Goal: Task Accomplishment & Management: Complete application form

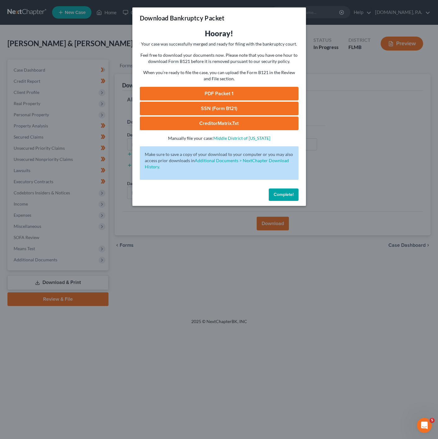
drag, startPoint x: 340, startPoint y: 123, endPoint x: 89, endPoint y: 44, distance: 262.5
click at [337, 122] on div "Download Bankruptcy Packet Hooray! Your case was successfully merged and ready …" at bounding box center [219, 219] width 438 height 439
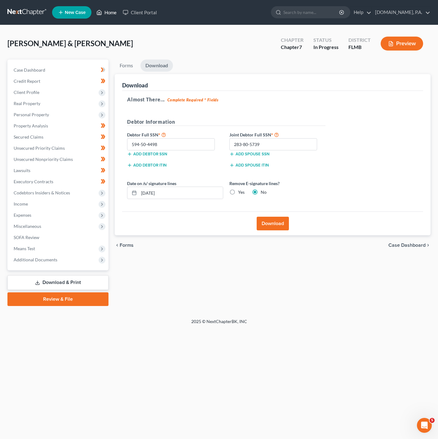
click at [107, 12] on link "Home" at bounding box center [106, 12] width 26 height 11
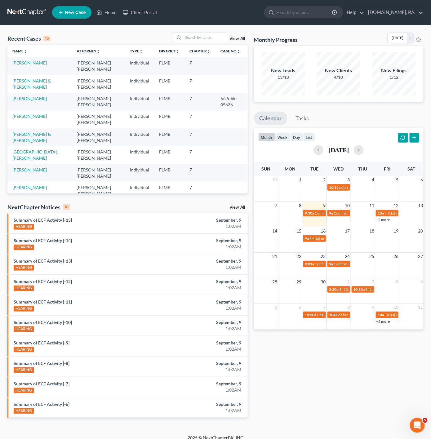
click at [194, 30] on div "Recent Cases 15 View All Name unfold_more expand_more expand_less Attorney unfo…" at bounding box center [215, 230] width 431 height 410
click at [193, 34] on input "search" at bounding box center [205, 37] width 43 height 9
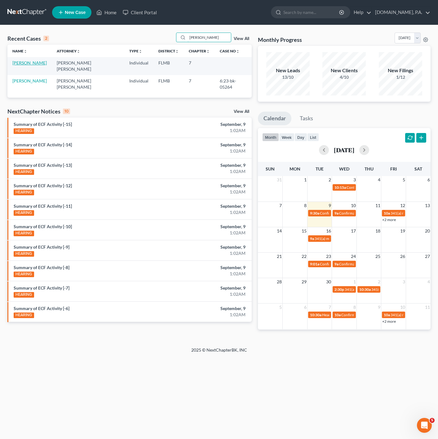
type input "[PERSON_NAME]"
click at [25, 61] on link "[PERSON_NAME]" at bounding box center [29, 62] width 34 height 5
select select "3"
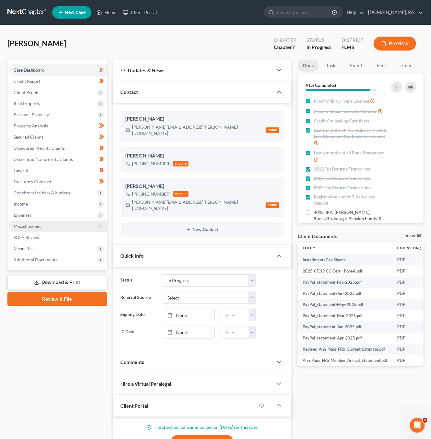
drag, startPoint x: 69, startPoint y: 191, endPoint x: 83, endPoint y: 221, distance: 32.9
click at [69, 192] on span "Codebtors Insiders & Notices" at bounding box center [58, 192] width 98 height 11
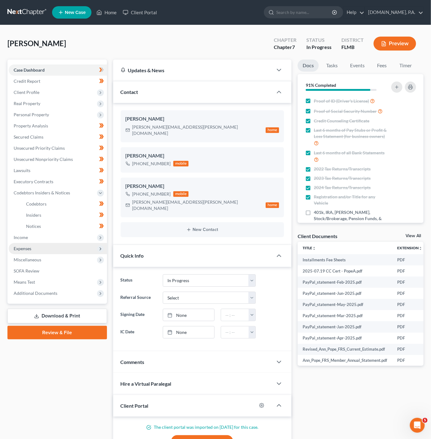
click at [65, 243] on span "Expenses" at bounding box center [58, 248] width 98 height 11
click at [73, 232] on span "Income" at bounding box center [58, 237] width 98 height 11
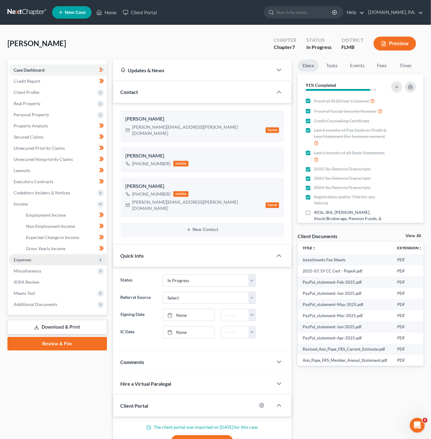
click at [52, 261] on span "Expenses" at bounding box center [58, 259] width 98 height 11
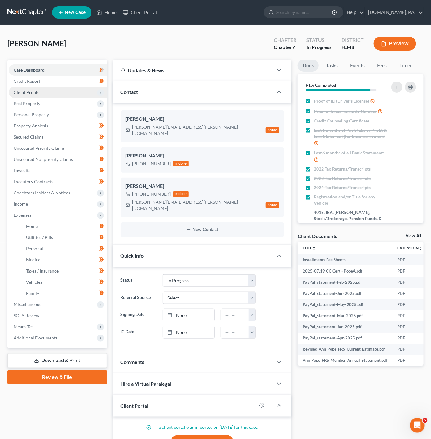
click at [94, 91] on span "Client Profile" at bounding box center [58, 92] width 98 height 11
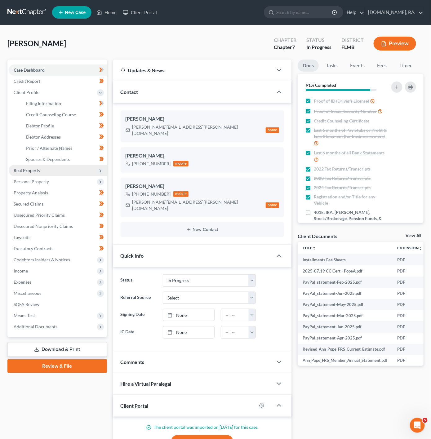
click at [62, 166] on span "Real Property" at bounding box center [58, 170] width 98 height 11
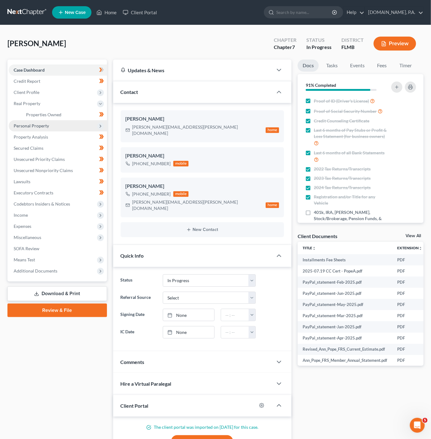
click at [61, 123] on span "Personal Property" at bounding box center [58, 125] width 98 height 11
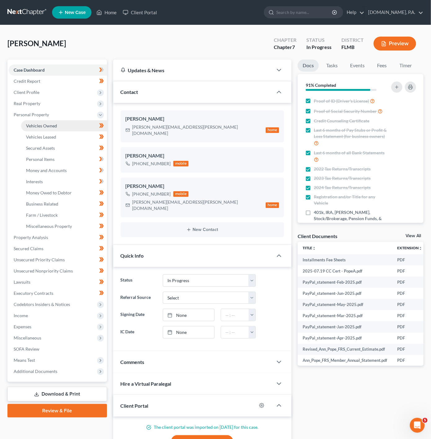
click at [58, 126] on link "Vehicles Owned" at bounding box center [64, 125] width 86 height 11
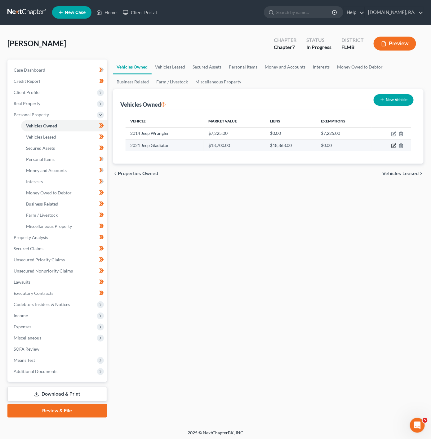
click at [396, 145] on icon "button" at bounding box center [394, 145] width 3 height 3
select select "0"
select select "5"
select select "3"
select select "0"
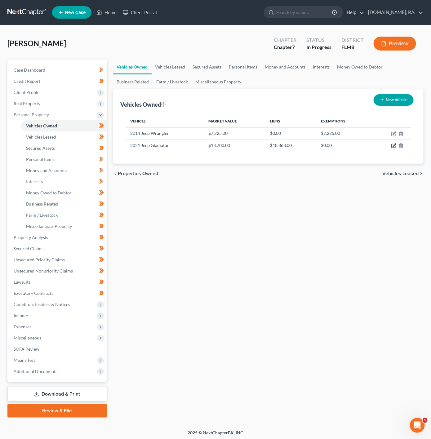
select select "45"
select select "0"
select select "4"
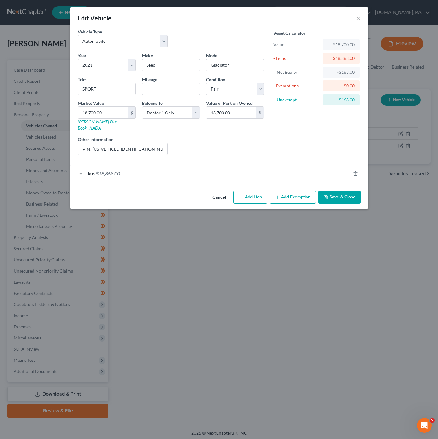
click at [162, 167] on div "Lien $18,868.00" at bounding box center [210, 173] width 280 height 16
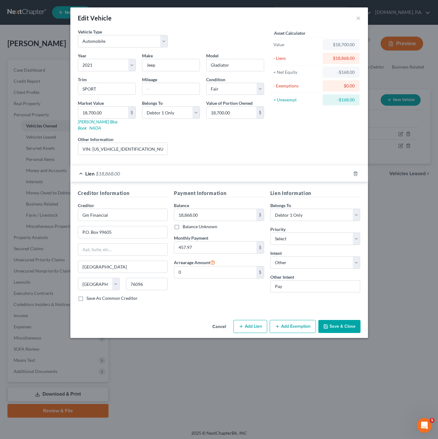
click at [179, 170] on div "Lien $18,868.00" at bounding box center [210, 173] width 280 height 16
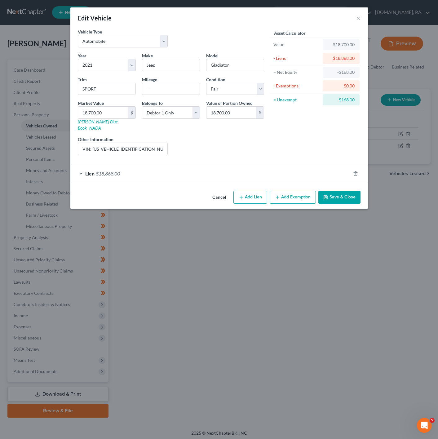
click at [92, 171] on span "Lien" at bounding box center [89, 174] width 9 height 6
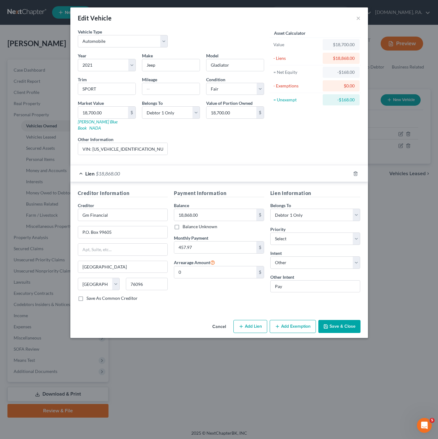
drag, startPoint x: 102, startPoint y: 161, endPoint x: 259, endPoint y: 175, distance: 157.0
click at [102, 165] on div "Lien $18,868.00" at bounding box center [210, 173] width 280 height 16
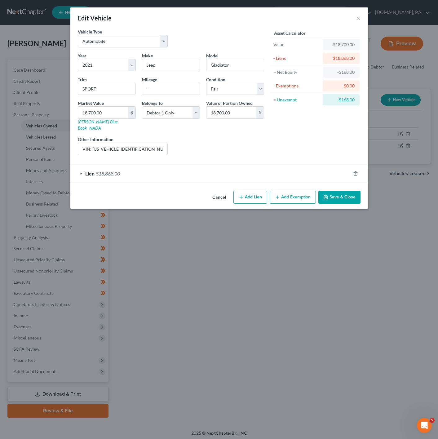
click at [251, 191] on button "Add Lien" at bounding box center [251, 197] width 34 height 13
select select "0"
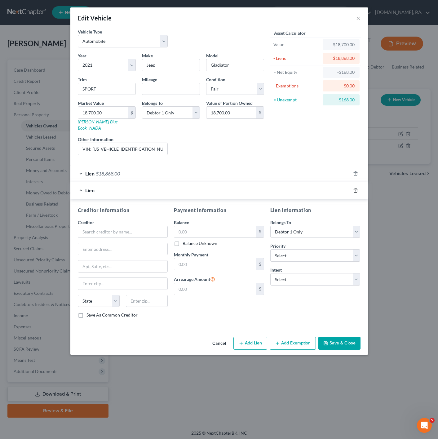
click at [355, 188] on icon "button" at bounding box center [355, 190] width 5 height 5
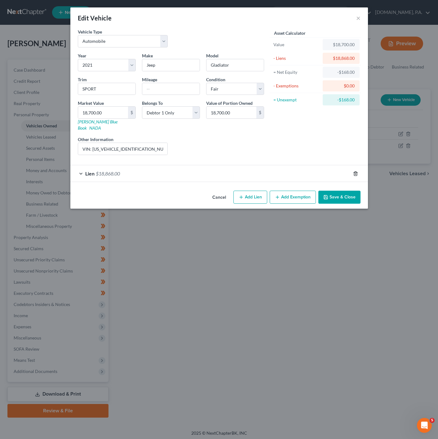
click at [357, 171] on icon "button" at bounding box center [355, 173] width 5 height 5
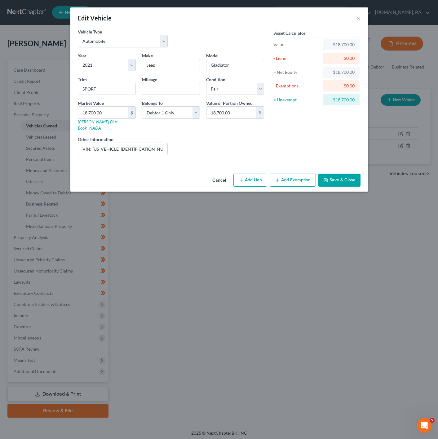
click at [255, 174] on button "Add Lien" at bounding box center [251, 180] width 34 height 13
select select "0"
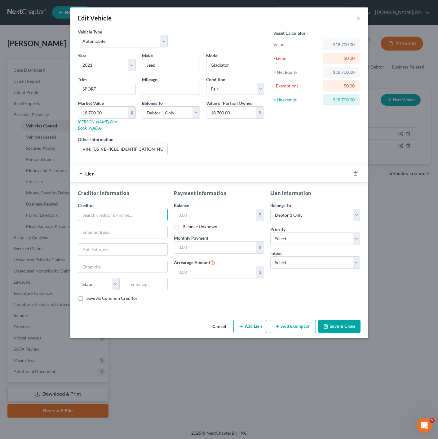
click at [140, 210] on input "text" at bounding box center [123, 215] width 90 height 12
click at [357, 21] on button "×" at bounding box center [359, 17] width 4 height 7
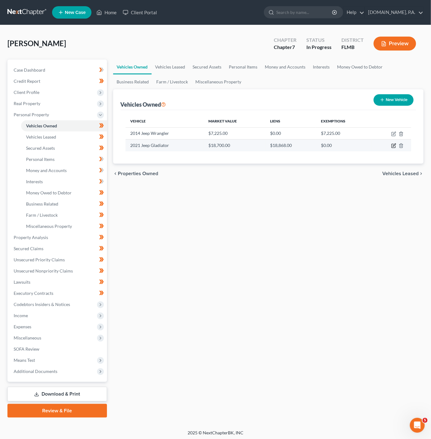
drag, startPoint x: 394, startPoint y: 146, endPoint x: 367, endPoint y: 147, distance: 27.3
click at [394, 146] on icon "button" at bounding box center [394, 145] width 3 height 3
select select "0"
select select "5"
select select "3"
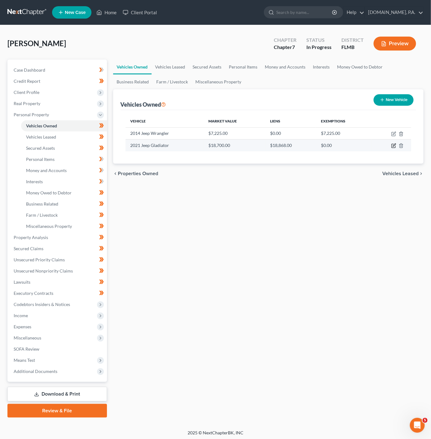
select select "0"
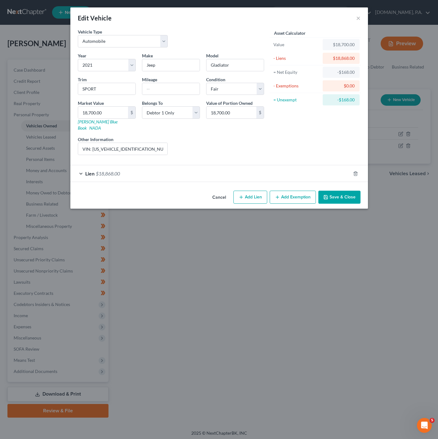
click at [356, 19] on div "Edit Vehicle ×" at bounding box center [219, 17] width 298 height 21
click at [357, 19] on button "×" at bounding box center [359, 17] width 4 height 7
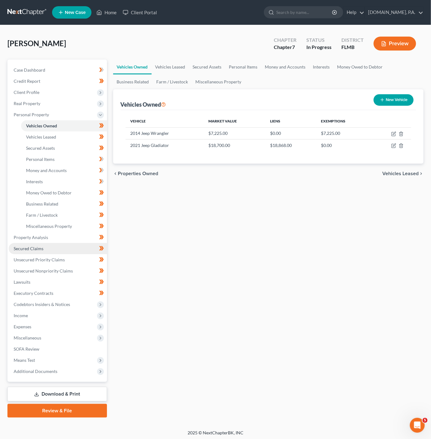
click at [47, 249] on link "Secured Claims" at bounding box center [58, 248] width 98 height 11
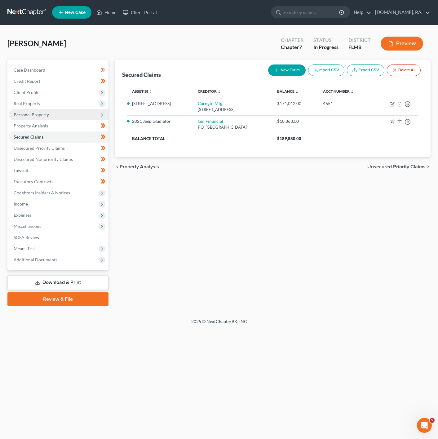
click at [79, 111] on span "Personal Property" at bounding box center [59, 114] width 100 height 11
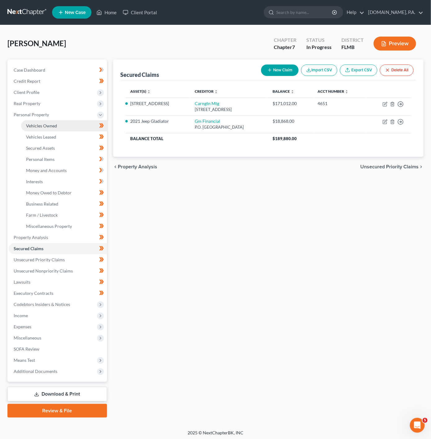
click at [75, 126] on link "Vehicles Owned" at bounding box center [64, 125] width 86 height 11
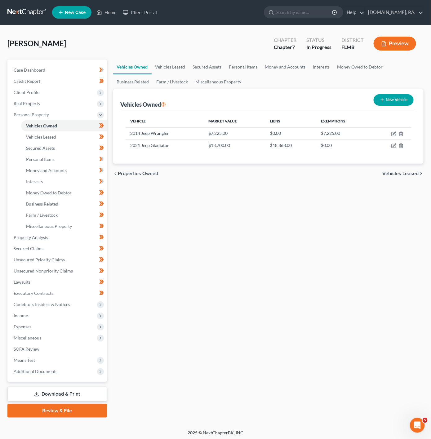
click at [393, 102] on button "New Vehicle" at bounding box center [394, 99] width 40 height 11
select select "0"
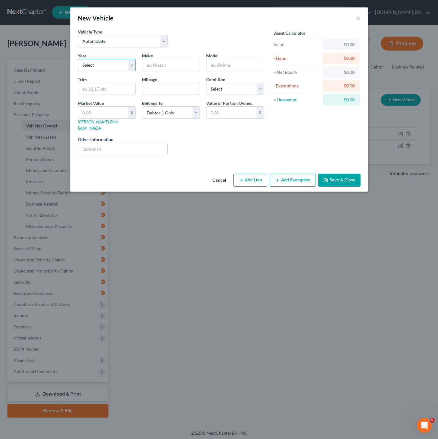
click at [102, 63] on select "Select 2026 2025 2024 2023 2022 2021 2020 2019 2018 2017 2016 2015 2014 2013 20…" at bounding box center [107, 65] width 58 height 12
select select "5"
click at [78, 59] on select "Select 2026 2025 2024 2023 2022 2021 2020 2019 2018 2017 2016 2015 2014 2013 20…" at bounding box center [107, 65] width 58 height 12
click at [161, 71] on div at bounding box center [171, 65] width 58 height 12
click at [161, 69] on input "text" at bounding box center [170, 65] width 57 height 12
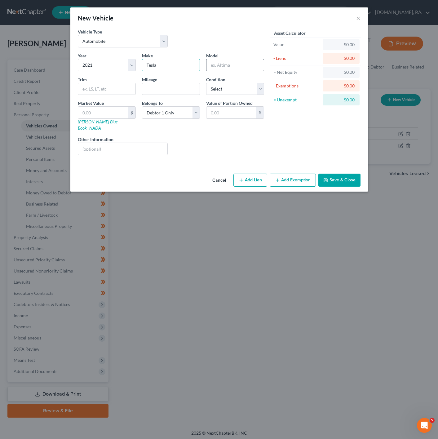
type input "Tesla"
click at [247, 65] on input "text" at bounding box center [235, 65] width 57 height 12
type input "Model 3"
click at [91, 88] on input "text" at bounding box center [106, 89] width 57 height 12
click at [228, 142] on div "Liens Select" at bounding box center [219, 145] width 96 height 19
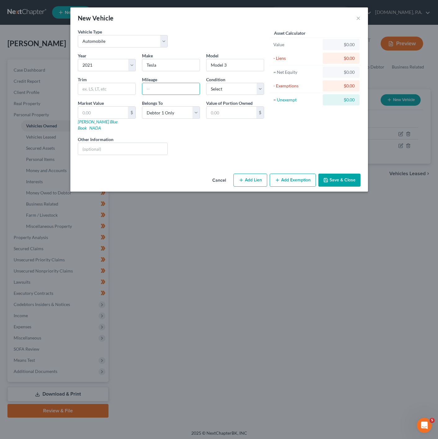
drag, startPoint x: 177, startPoint y: 91, endPoint x: 431, endPoint y: 113, distance: 255.4
click at [177, 91] on input "text" at bounding box center [170, 89] width 57 height 12
click at [121, 88] on input "text" at bounding box center [106, 89] width 57 height 12
paste input "73,401 miles"
type input "73,401 miles"
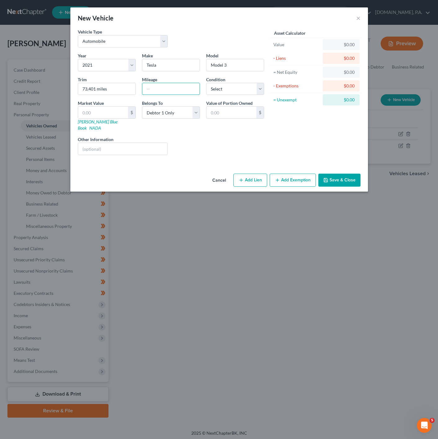
drag, startPoint x: 169, startPoint y: 91, endPoint x: 142, endPoint y: 101, distance: 28.3
click at [169, 91] on input "text" at bounding box center [170, 89] width 57 height 12
drag, startPoint x: 121, startPoint y: 90, endPoint x: 77, endPoint y: 88, distance: 44.7
click at [77, 88] on div "Trim 73,401 miles" at bounding box center [107, 85] width 64 height 19
click at [176, 92] on input "text" at bounding box center [170, 89] width 57 height 12
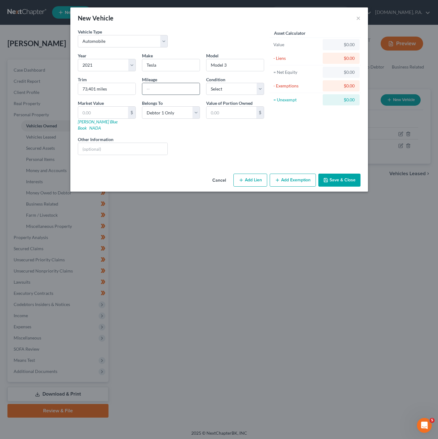
paste input "73,401 miles"
type input "73,401 miles"
drag, startPoint x: 124, startPoint y: 86, endPoint x: 79, endPoint y: 86, distance: 45.3
click at [79, 86] on input "73,401 miles" at bounding box center [106, 89] width 57 height 12
click at [237, 125] on div "Value of Portion Owned $" at bounding box center [235, 115] width 64 height 31
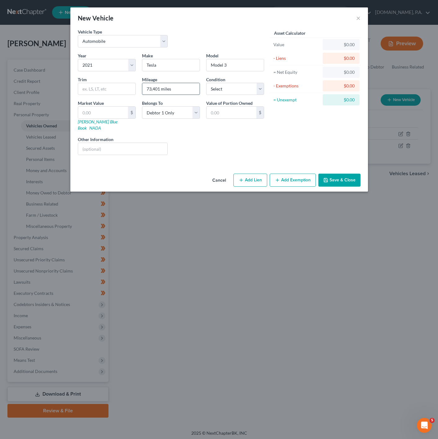
click at [183, 90] on input "73,401 miles" at bounding box center [170, 89] width 57 height 12
type input "73,401"
drag, startPoint x: 242, startPoint y: 83, endPoint x: 239, endPoint y: 94, distance: 11.4
click at [242, 83] on select "Select Excellent Very Good Good Fair Poor" at bounding box center [235, 89] width 58 height 12
select select "3"
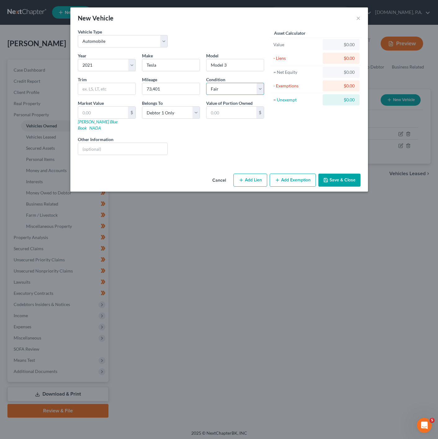
click at [206, 83] on select "Select Excellent Very Good Good Fair Poor" at bounding box center [235, 89] width 58 height 12
click at [236, 120] on div "Value of Portion Owned $" at bounding box center [235, 115] width 64 height 31
click at [348, 176] on button "Save & Close" at bounding box center [340, 180] width 42 height 13
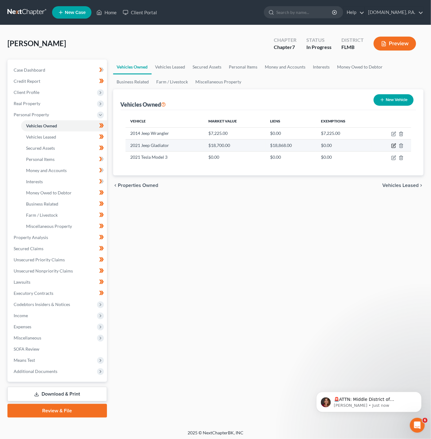
click at [393, 145] on icon "button" at bounding box center [394, 146] width 4 height 4
select select "0"
select select "5"
select select "3"
select select "0"
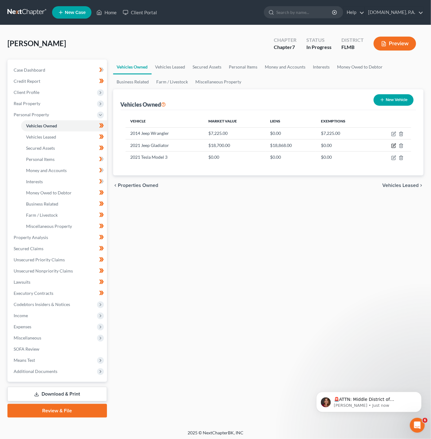
select select "45"
select select "0"
select select "4"
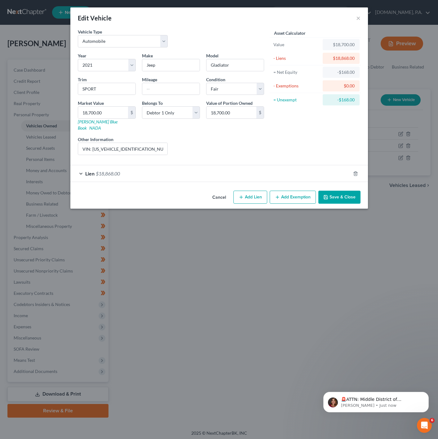
drag, startPoint x: 106, startPoint y: 168, endPoint x: 186, endPoint y: 255, distance: 118.3
click at [106, 171] on span "$18,868.00" at bounding box center [108, 174] width 24 height 6
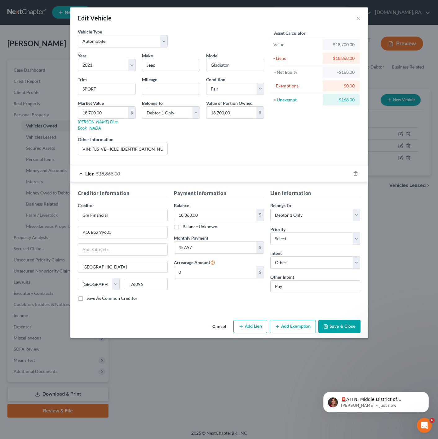
click at [122, 165] on div "Lien $18,868.00" at bounding box center [210, 173] width 280 height 16
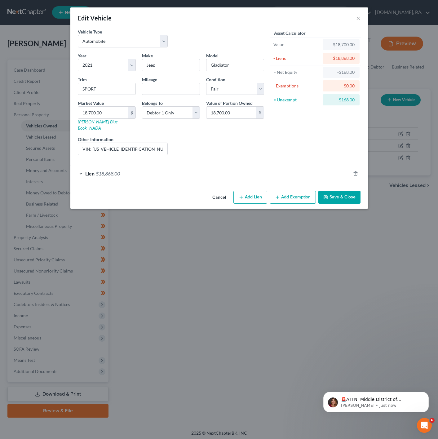
click at [132, 168] on div "Lien $18,868.00" at bounding box center [210, 173] width 280 height 16
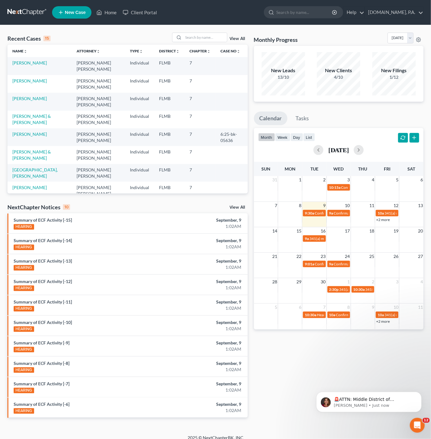
click at [133, 1] on nav "Home New Case Client Portal [DOMAIN_NAME], P.A. [PERSON_NAME][EMAIL_ADDRESS][DO…" at bounding box center [215, 12] width 431 height 25
click at [132, 10] on link "Client Portal" at bounding box center [140, 12] width 40 height 11
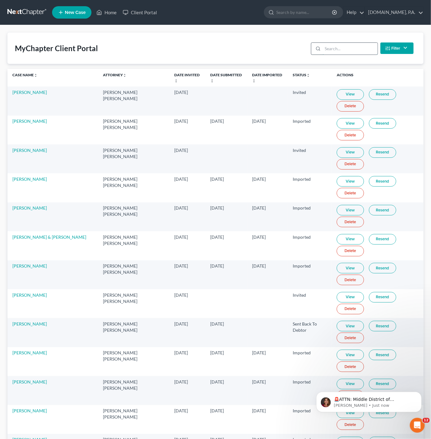
click at [351, 54] on input "search" at bounding box center [350, 49] width 55 height 12
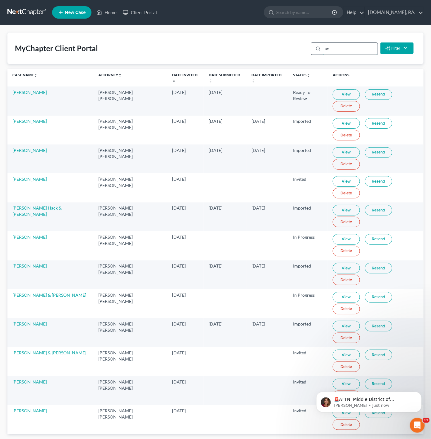
type input "a"
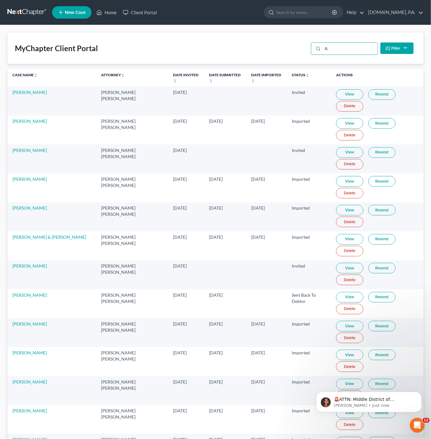
type input "A"
click at [348, 54] on input "A" at bounding box center [350, 49] width 55 height 12
drag, startPoint x: 348, startPoint y: 50, endPoint x: 323, endPoint y: 41, distance: 26.7
click at [323, 41] on div "A Filter Status Filter... Invited In Progress Ready To Review Reviewed Imported…" at bounding box center [363, 48] width 108 height 16
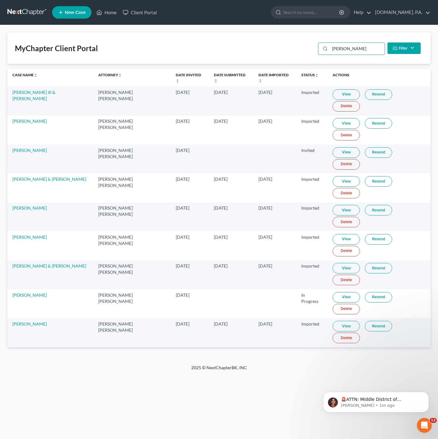
type input "[PERSON_NAME]"
